Goal: Task Accomplishment & Management: Use online tool/utility

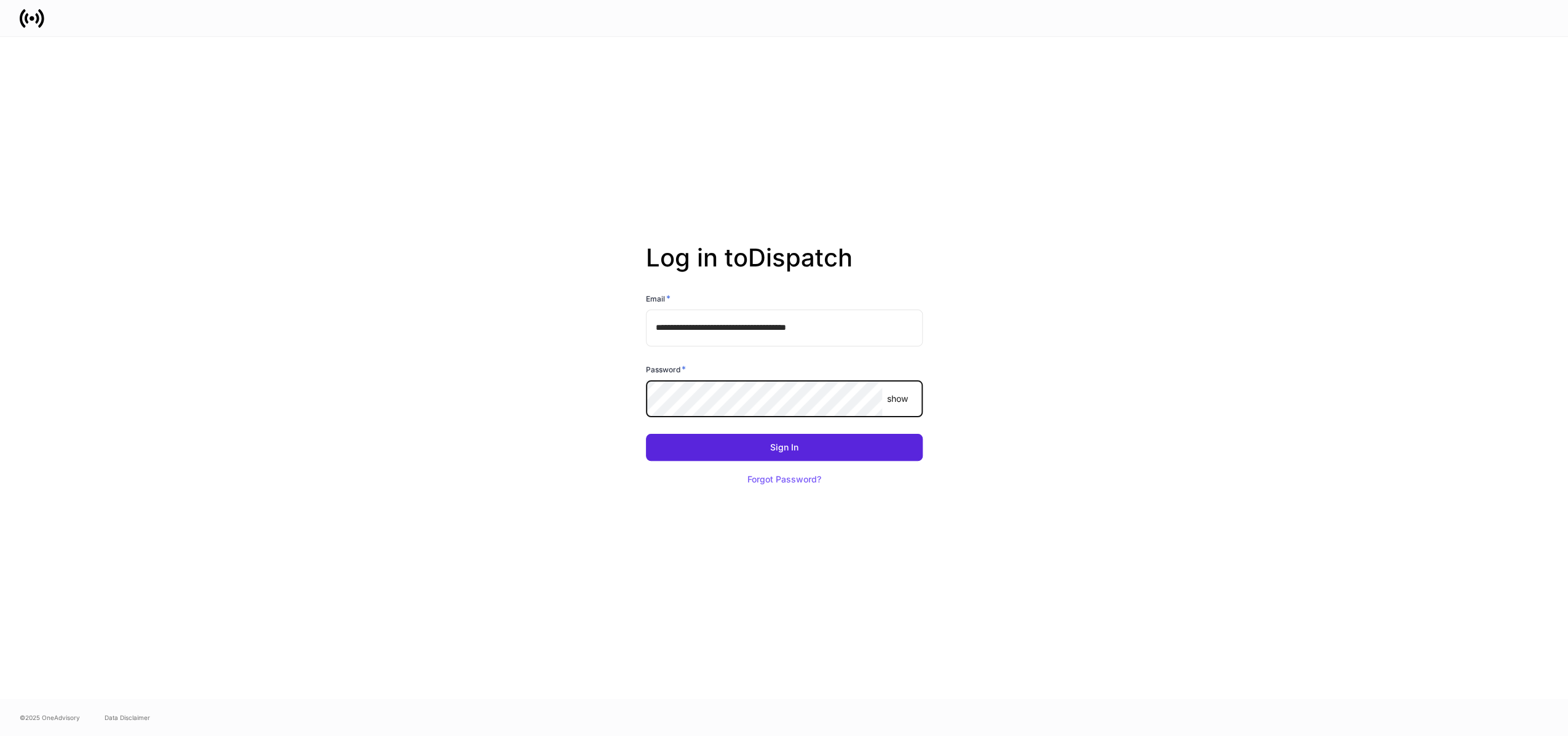
click at [646, 434] on button "Sign In" at bounding box center [784, 447] width 277 height 27
